Goal: Book appointment/travel/reservation

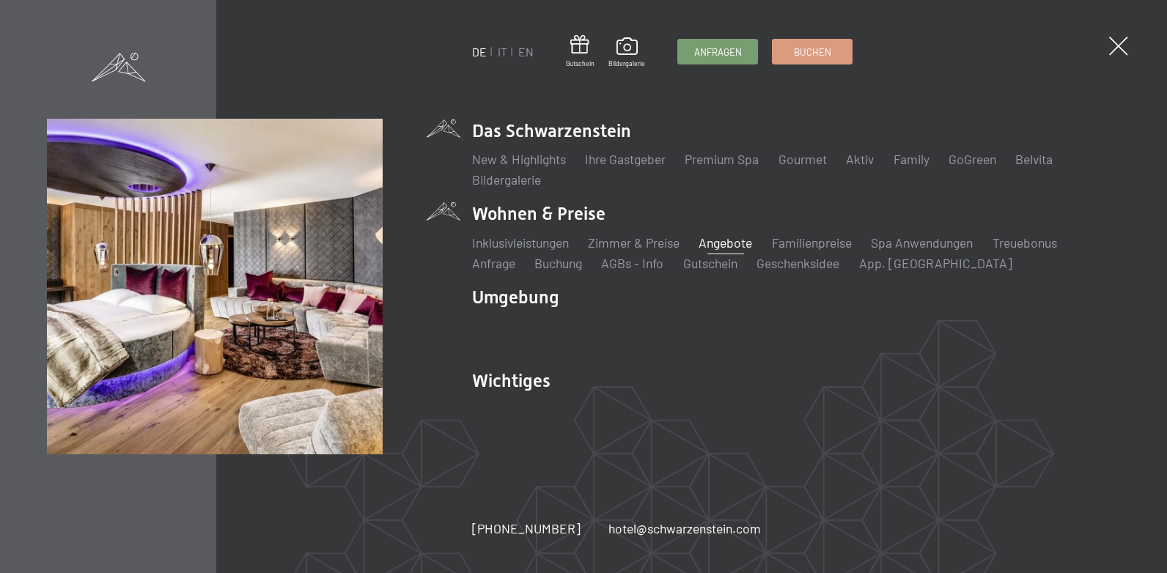
click at [718, 245] on link "Angebote" at bounding box center [724, 243] width 53 height 16
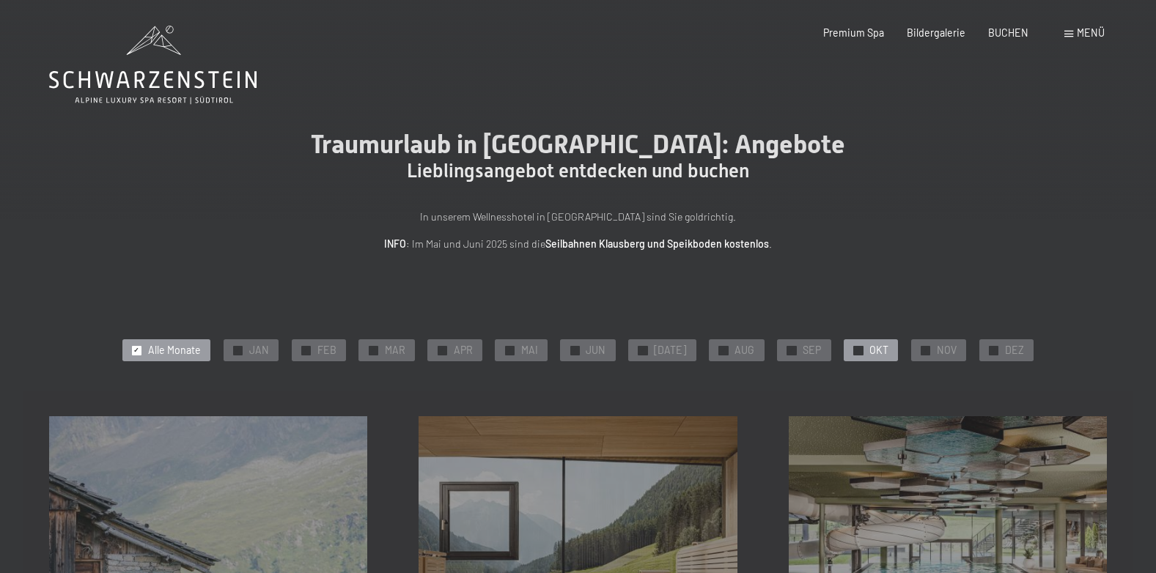
click at [869, 350] on span "OKT" at bounding box center [878, 350] width 19 height 15
click at [1016, 27] on span "BUCHEN" at bounding box center [1008, 30] width 40 height 12
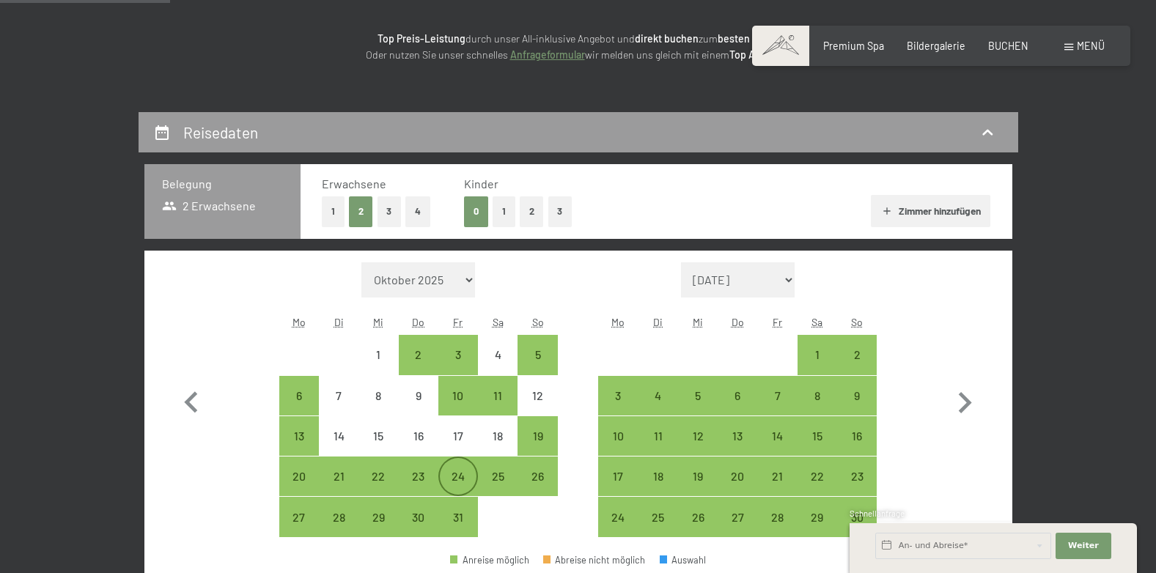
click at [458, 479] on div "24" at bounding box center [458, 488] width 37 height 37
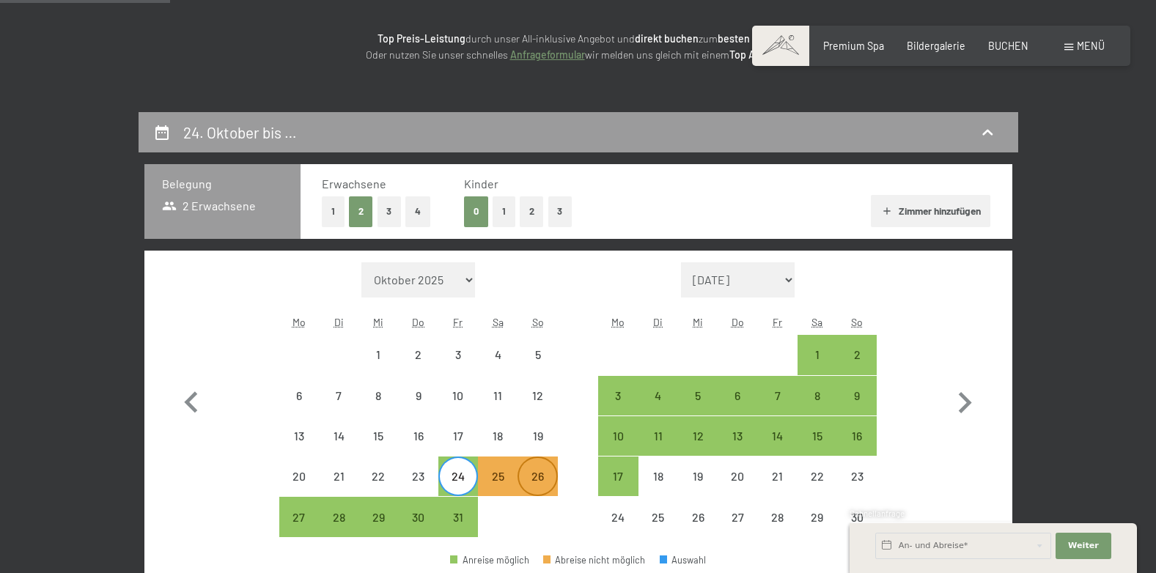
click at [537, 476] on div "26" at bounding box center [537, 488] width 37 height 37
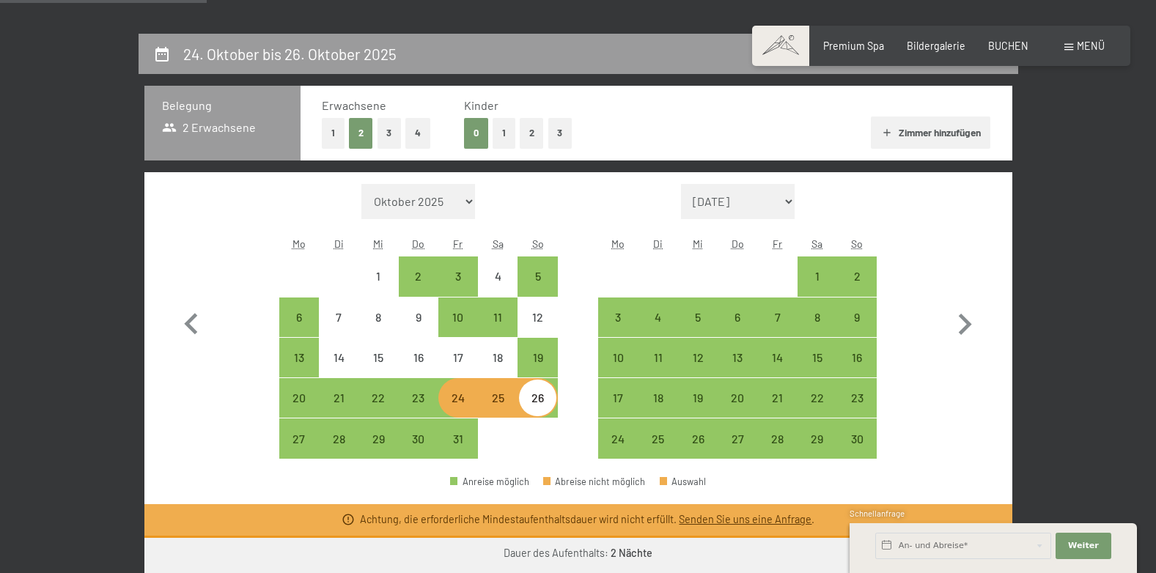
scroll to position [275, 0]
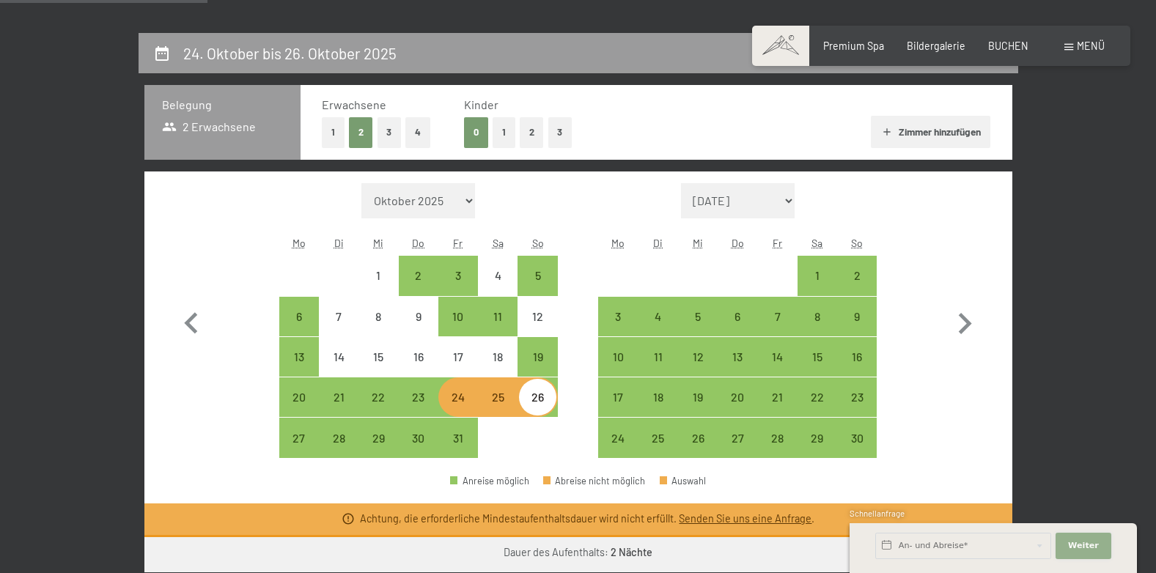
click at [1087, 545] on span "Weiter" at bounding box center [1083, 546] width 31 height 12
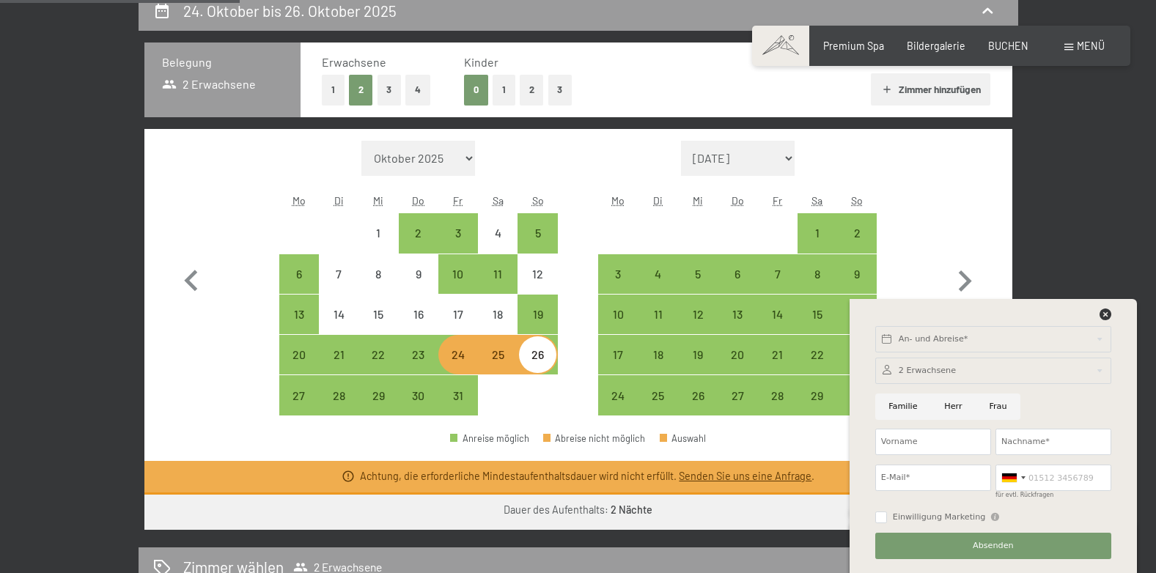
scroll to position [315, 0]
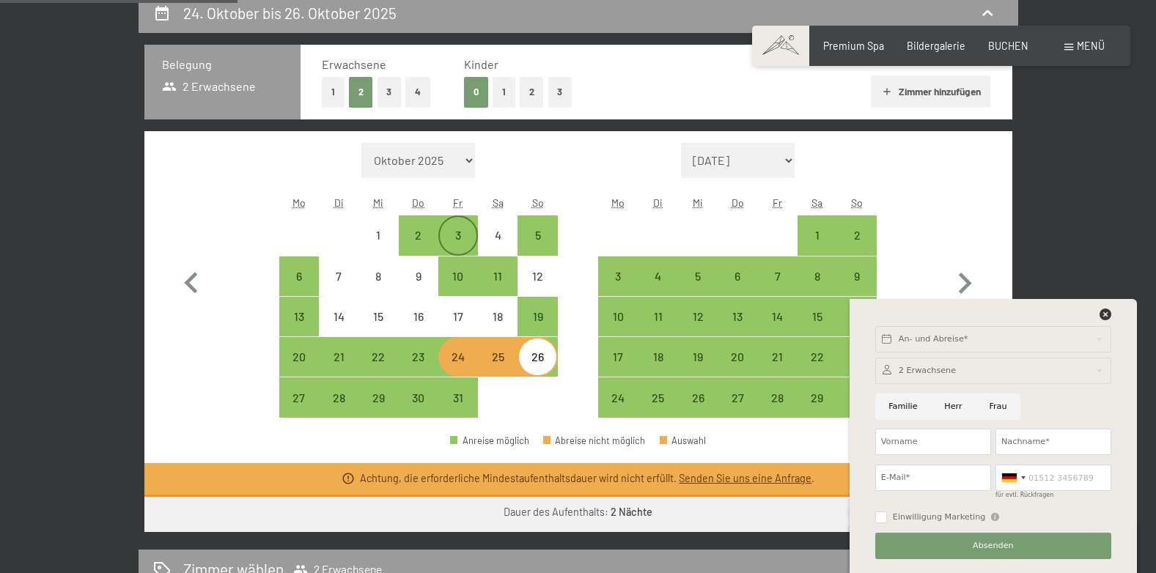
click at [458, 235] on div "3" at bounding box center [458, 247] width 37 height 37
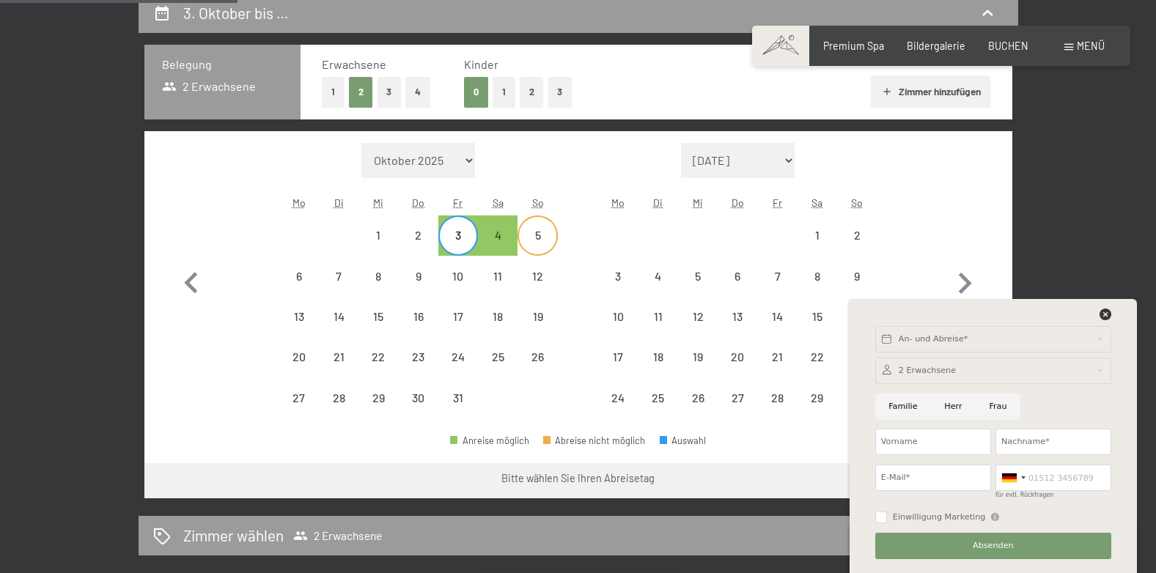
click at [531, 238] on div "5" at bounding box center [537, 247] width 37 height 37
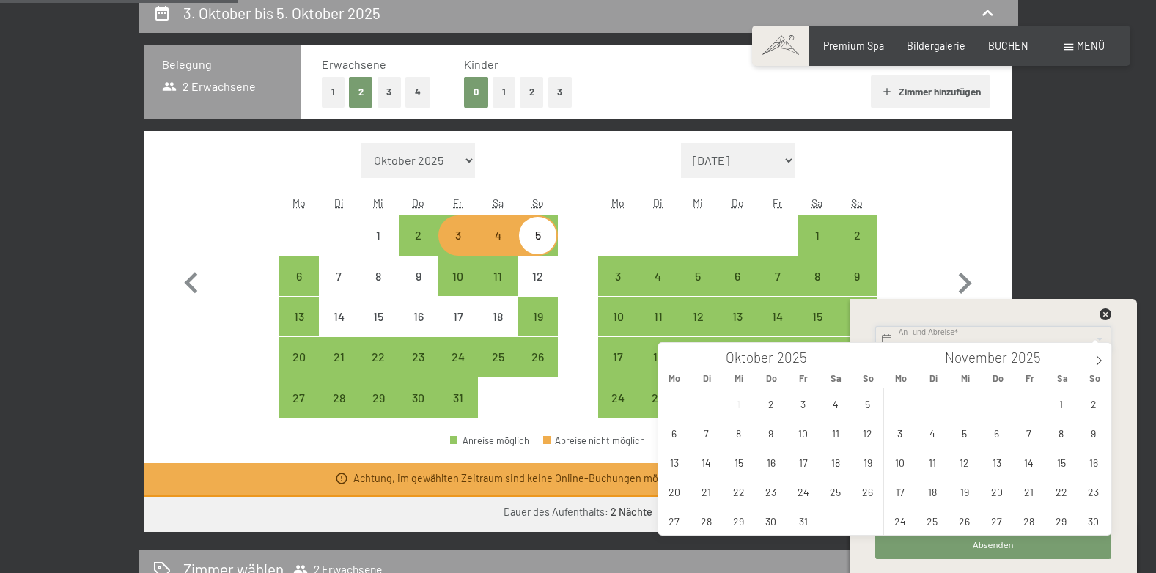
click at [928, 338] on input "text" at bounding box center [993, 339] width 236 height 26
click at [799, 405] on span "3" at bounding box center [803, 403] width 29 height 29
click at [866, 406] on span "5" at bounding box center [867, 403] width 29 height 29
type input "Fr. 03.10.2025 - So. 05.10.2025"
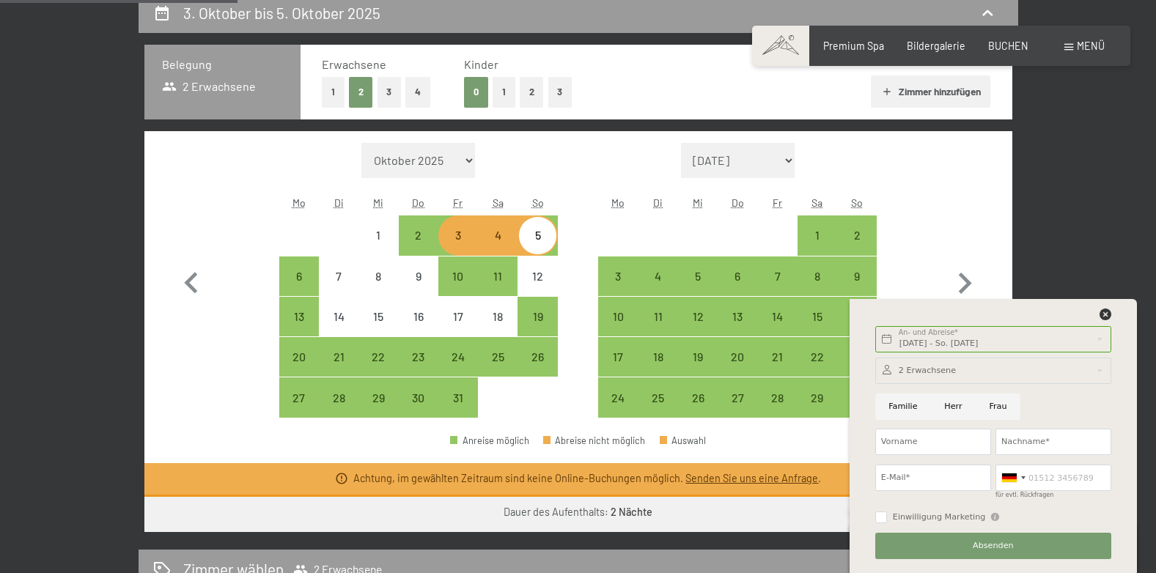
click at [945, 406] on input "Herr" at bounding box center [953, 407] width 45 height 26
radio input "true"
click at [918, 442] on input "Vorname" at bounding box center [933, 442] width 116 height 26
type input "Mag. Andreas Herzog"
type input "andreas.herzog@ak-tirol.com"
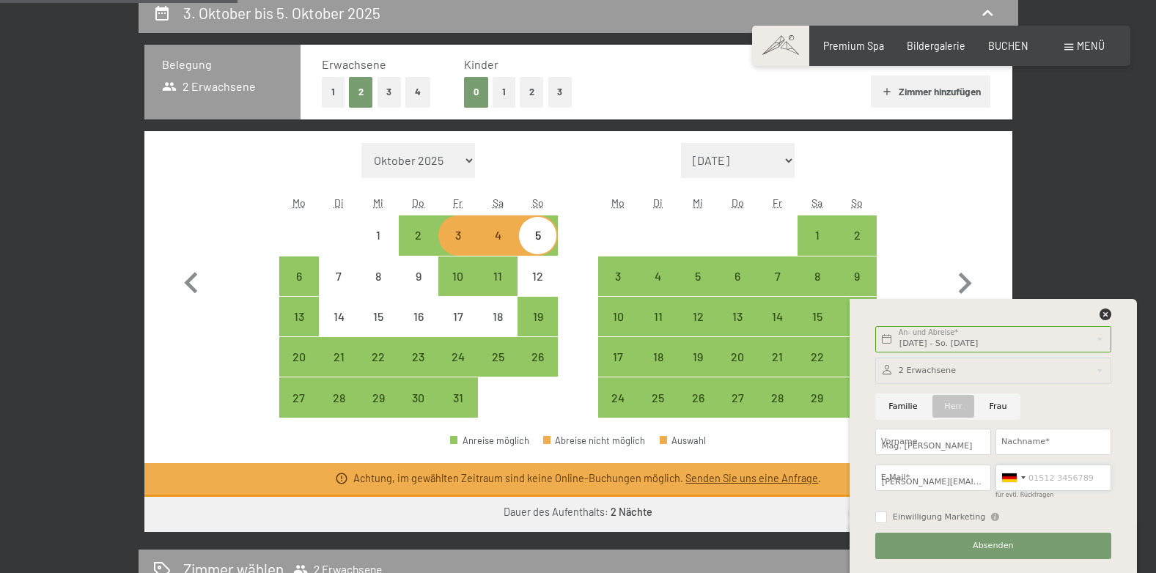
type input "06645446994"
type input "M"
click at [941, 450] on input "Vorname" at bounding box center [933, 442] width 116 height 26
type input "Andreas"
type input "Herzog"
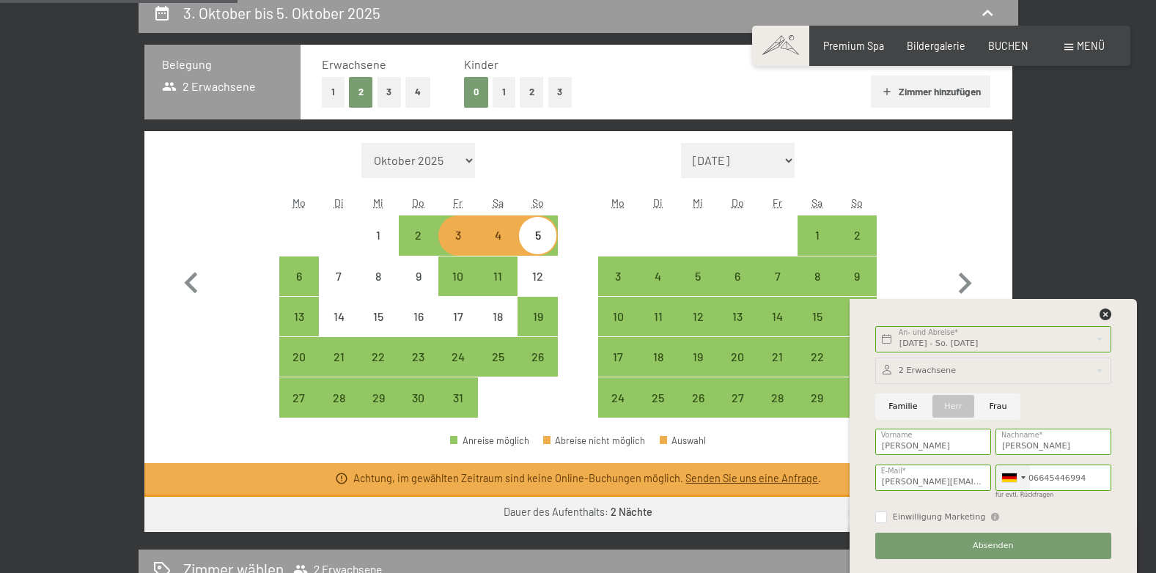
click at [1024, 478] on div at bounding box center [1023, 477] width 4 height 3
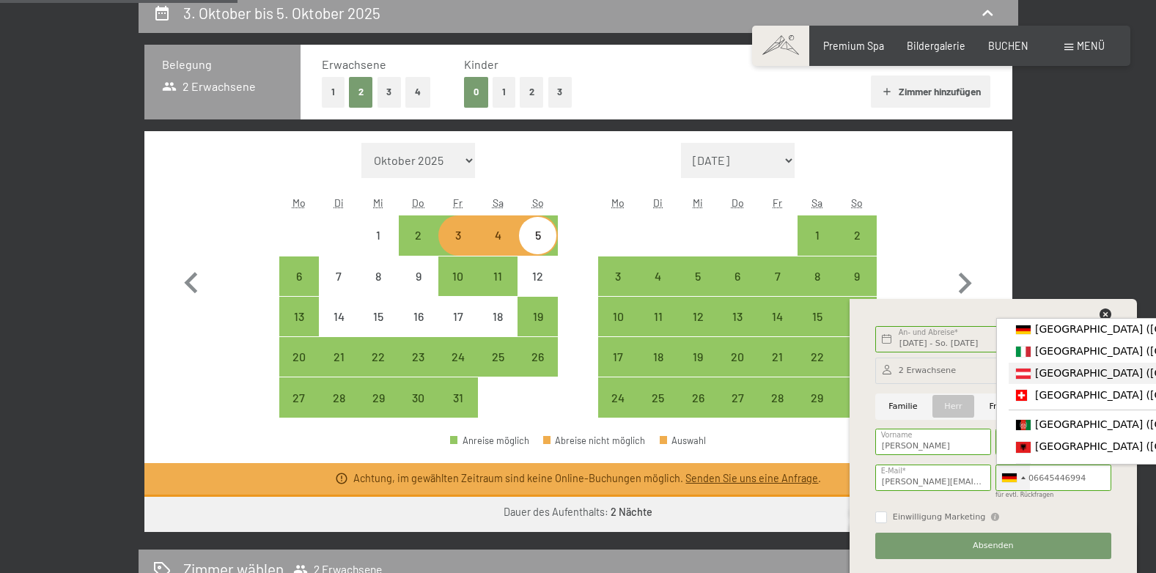
click at [1066, 377] on span "[GEOGRAPHIC_DATA] ([GEOGRAPHIC_DATA])" at bounding box center [1148, 373] width 227 height 12
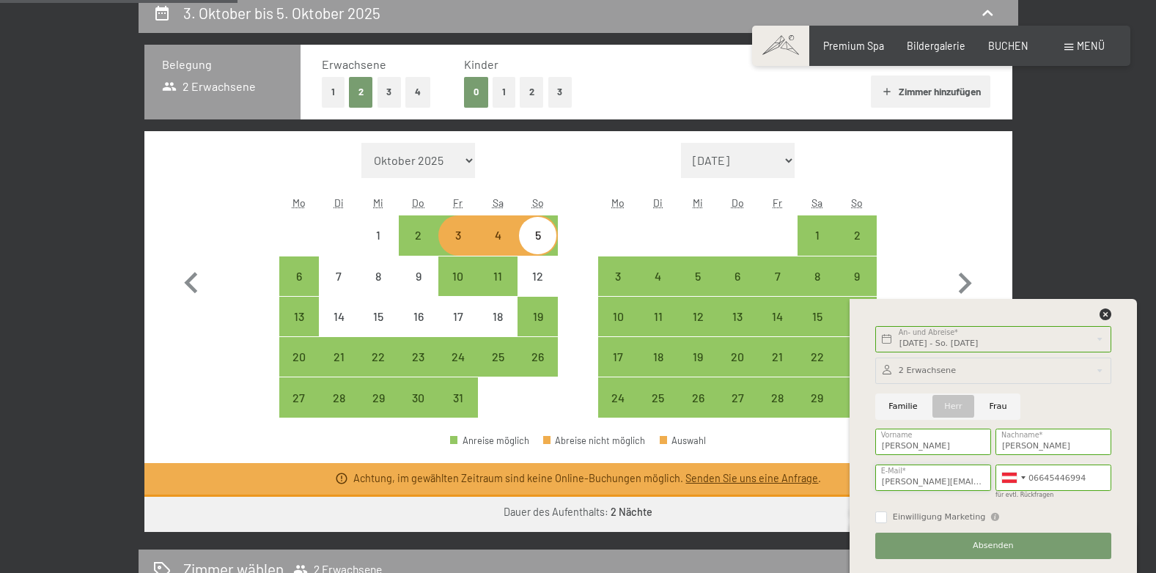
click at [989, 479] on input "andreas.herzog@ak-tirol.com" at bounding box center [933, 478] width 116 height 26
type input "a"
type input "herzog.andreas66@gmail.com"
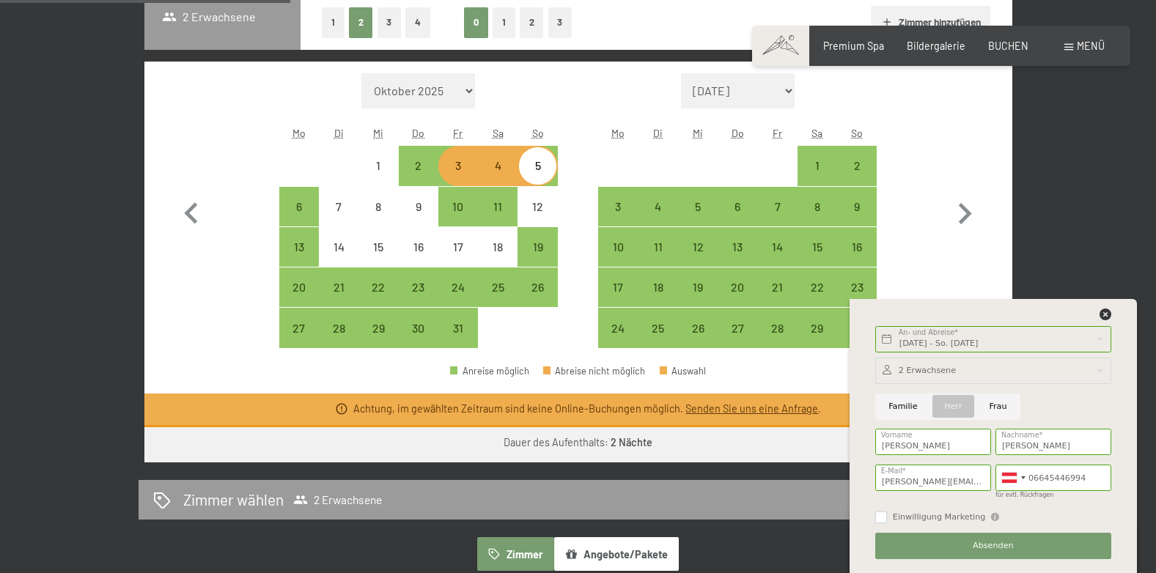
click at [881, 519] on input "Einwilligung Marketing" at bounding box center [881, 518] width 12 height 12
checkbox input "true"
click at [996, 545] on span "Absenden" at bounding box center [993, 546] width 41 height 12
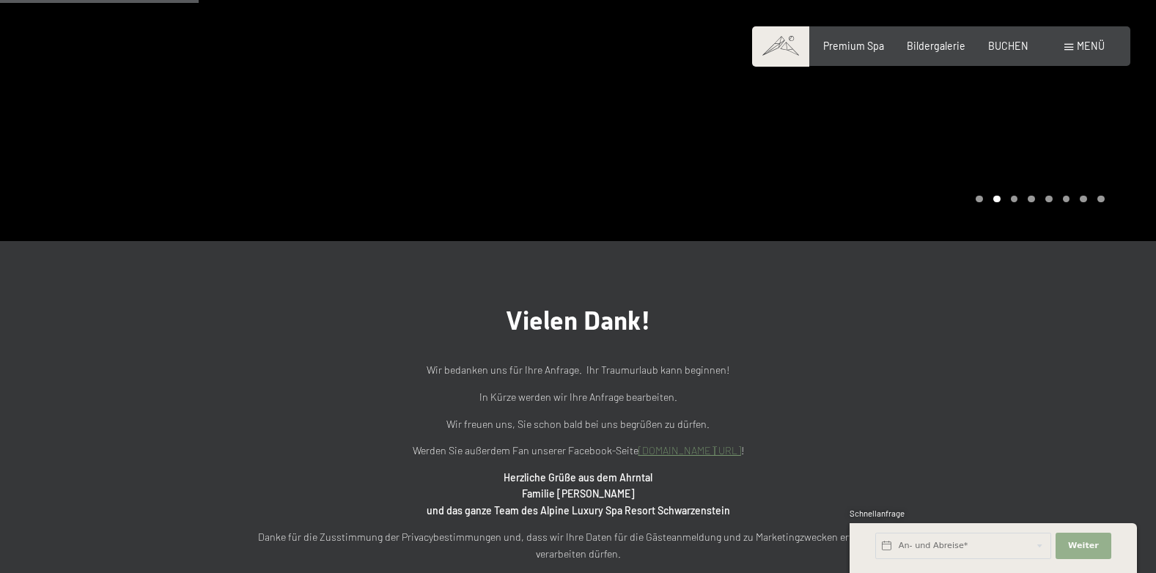
scroll to position [229, 0]
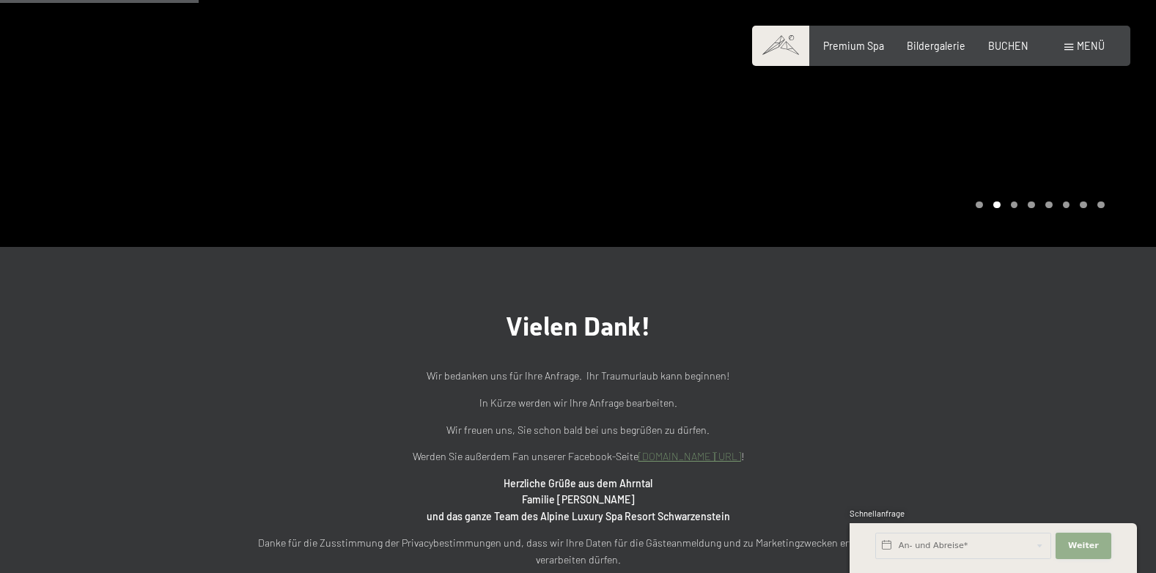
click at [1080, 546] on span "Weiter" at bounding box center [1083, 546] width 31 height 12
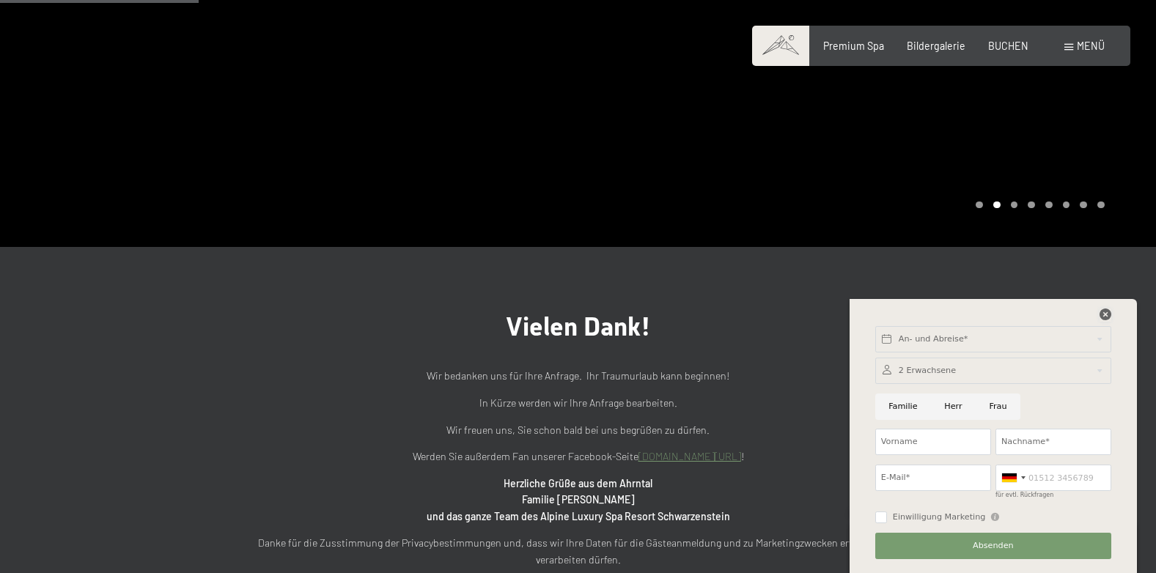
click at [1104, 312] on icon at bounding box center [1105, 315] width 12 height 12
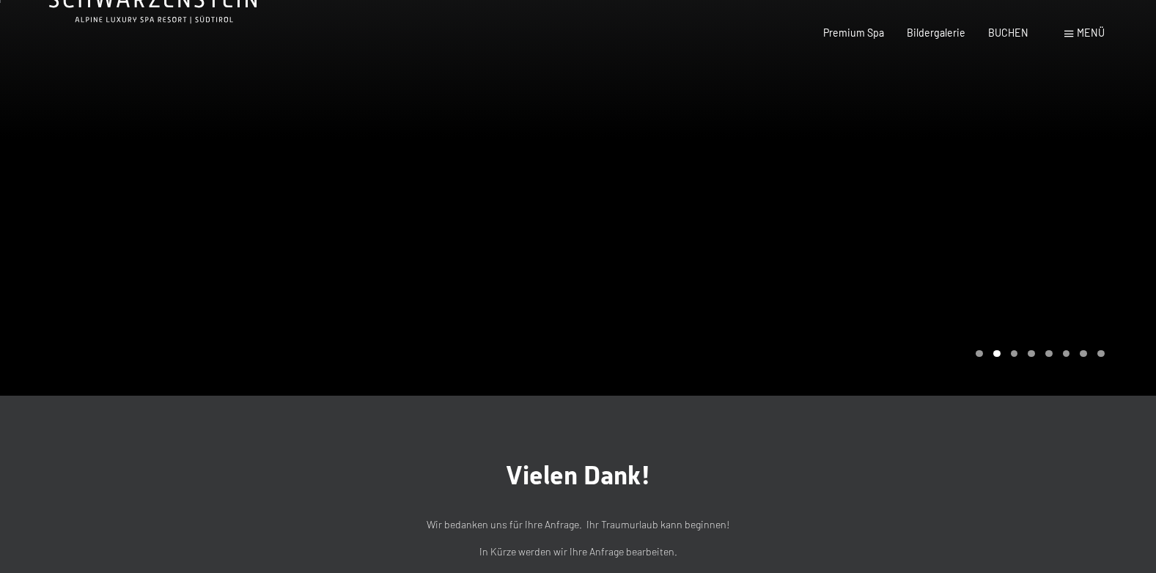
scroll to position [0, 0]
